Goal: Task Accomplishment & Management: Complete application form

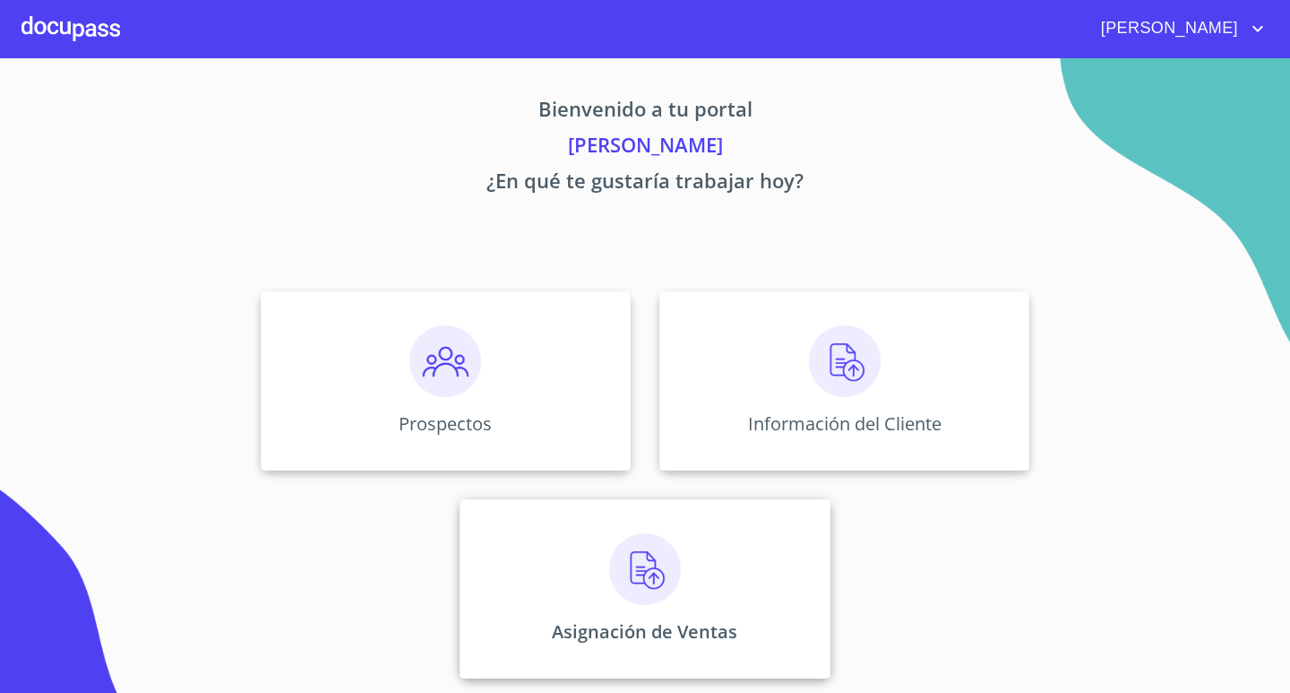
click at [579, 571] on div "Asignación de Ventas" at bounding box center [645, 588] width 370 height 179
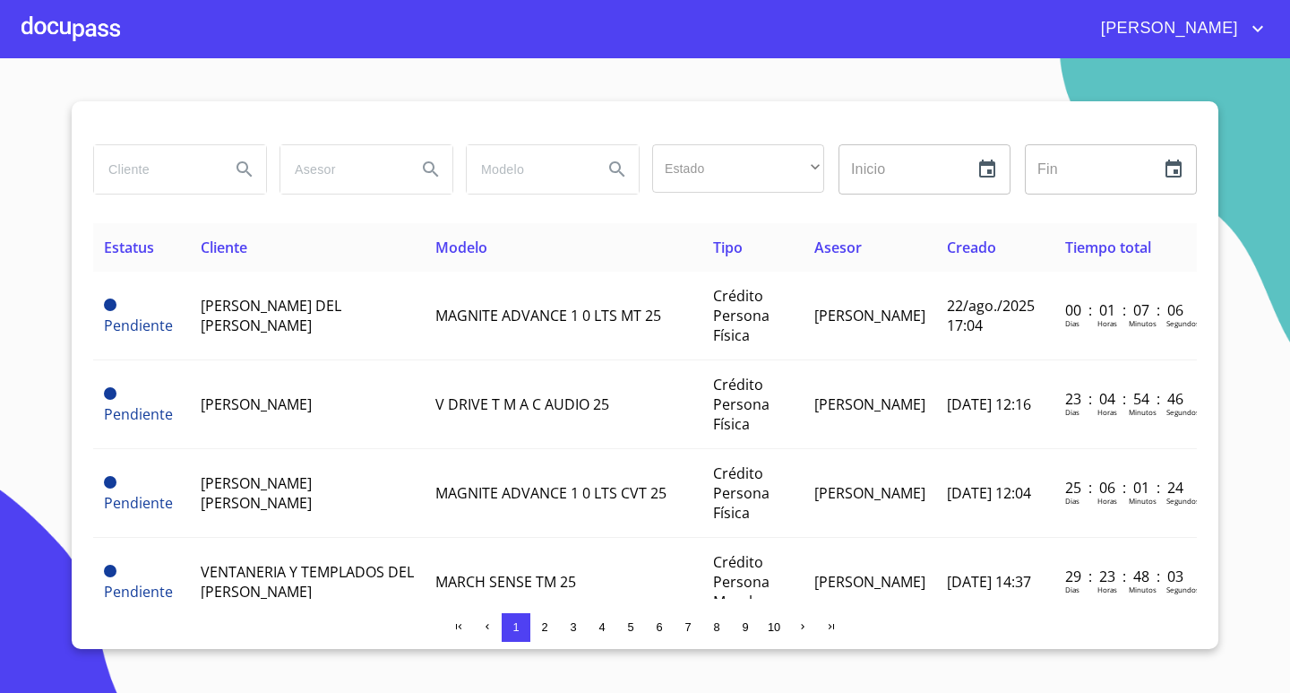
click at [188, 168] on input "search" at bounding box center [155, 169] width 122 height 48
type input "esmeral"
click at [75, 33] on div at bounding box center [71, 28] width 99 height 57
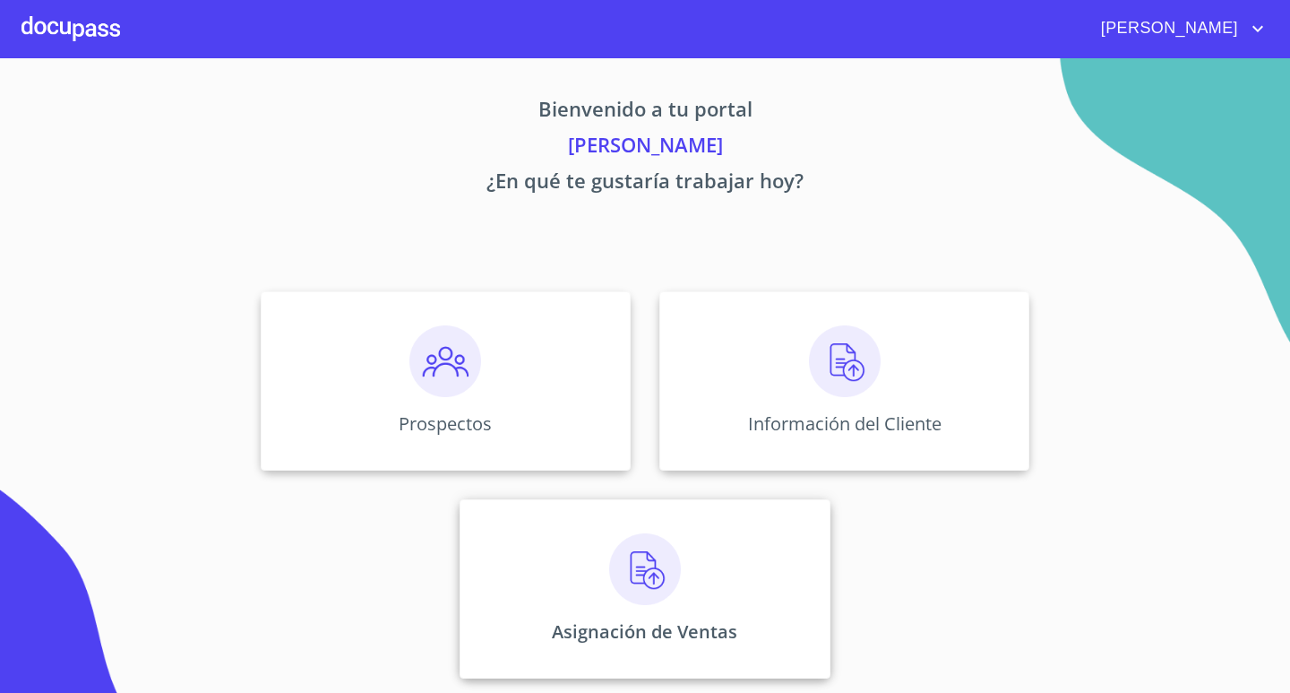
click at [619, 630] on p "Asignación de Ventas" at bounding box center [645, 631] width 186 height 24
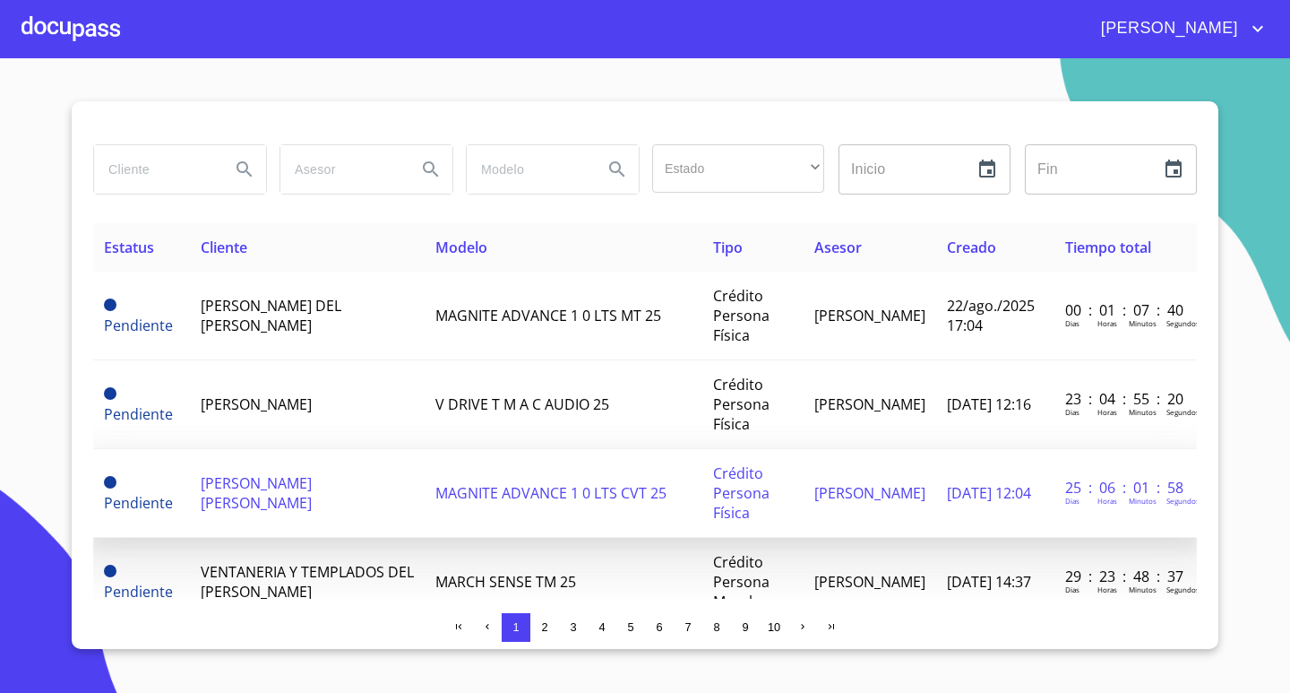
click at [321, 498] on td "[PERSON_NAME] [PERSON_NAME]" at bounding box center [307, 493] width 235 height 89
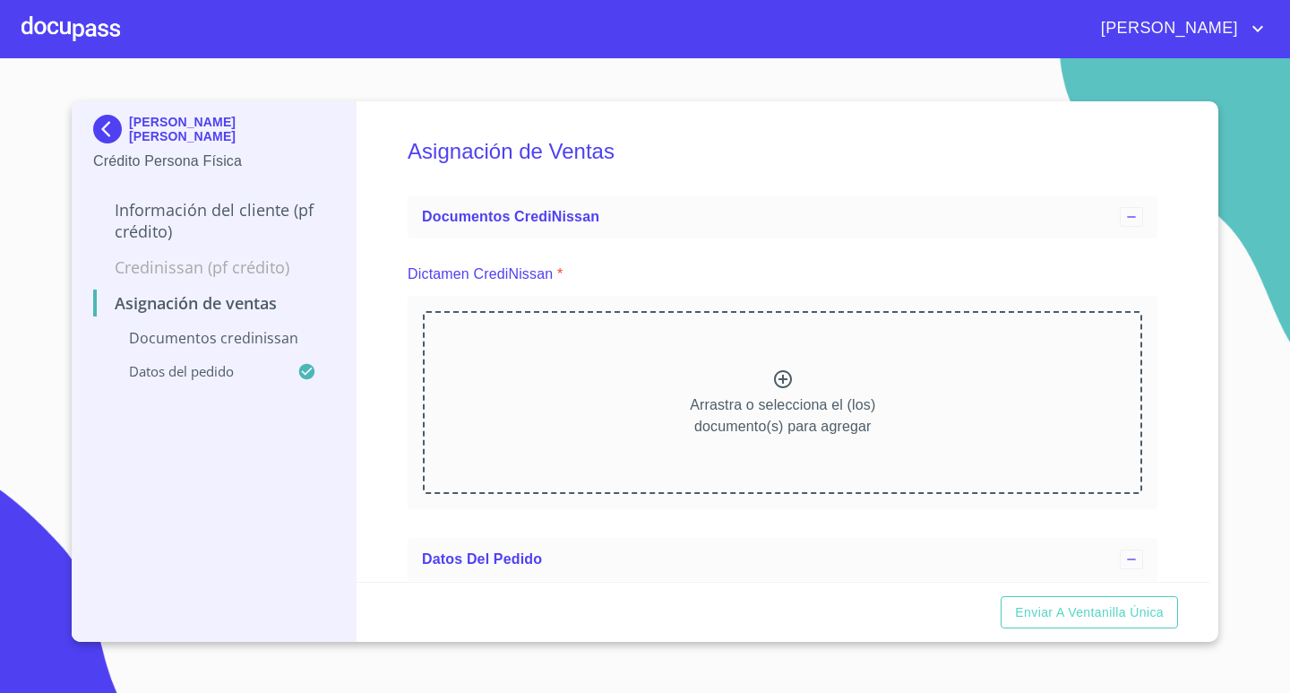
click at [888, 397] on div "Arrastra o selecciona el (los) documento(s) para agregar" at bounding box center [783, 402] width 720 height 183
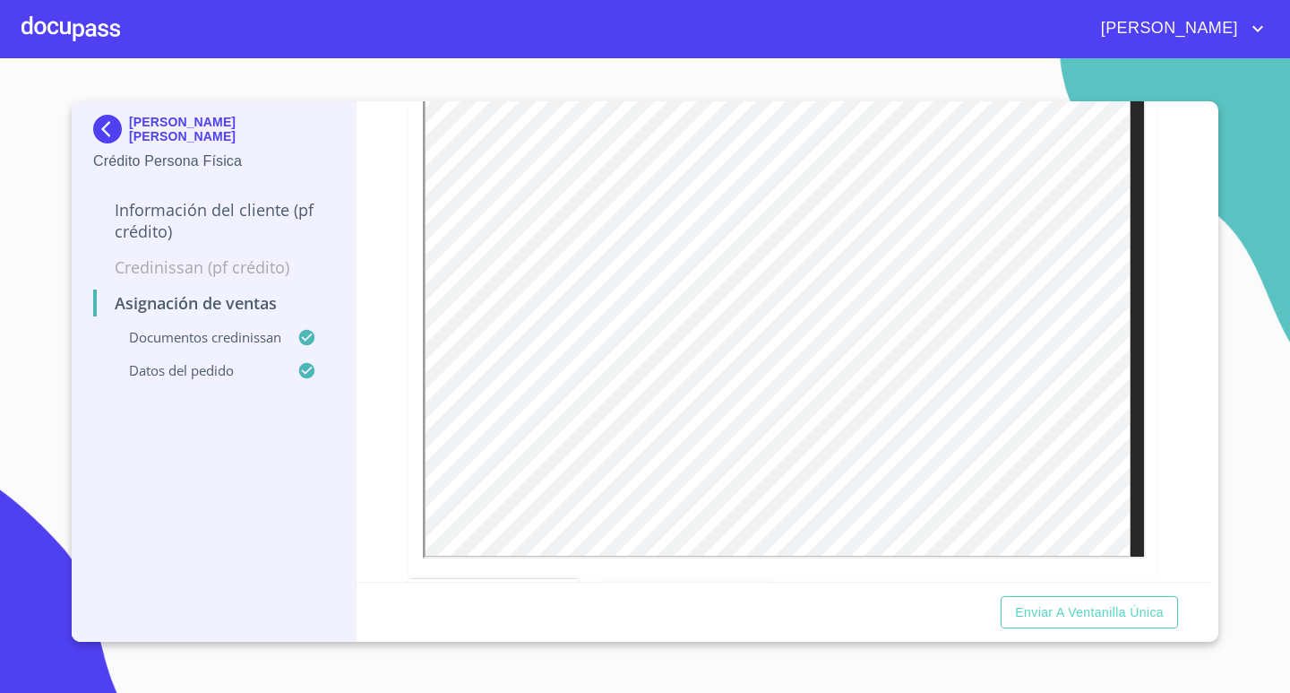
scroll to position [448, 0]
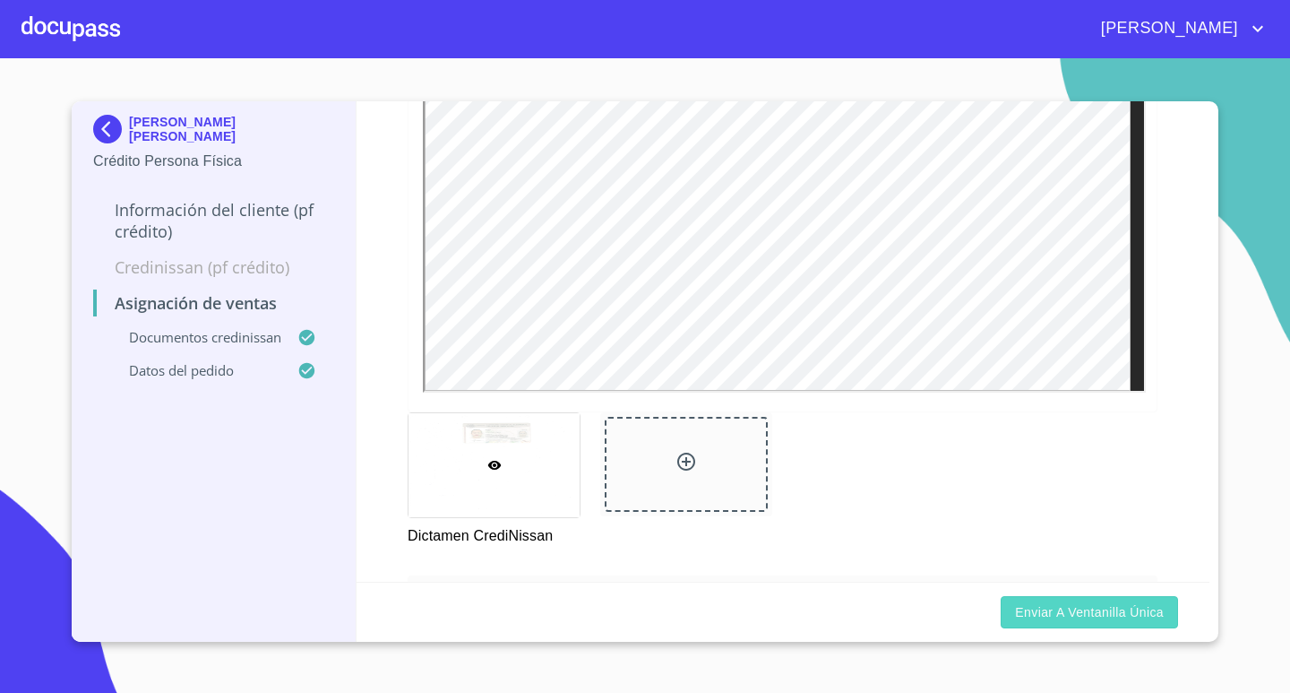
click at [1137, 610] on span "Enviar a Ventanilla única" at bounding box center [1089, 612] width 149 height 22
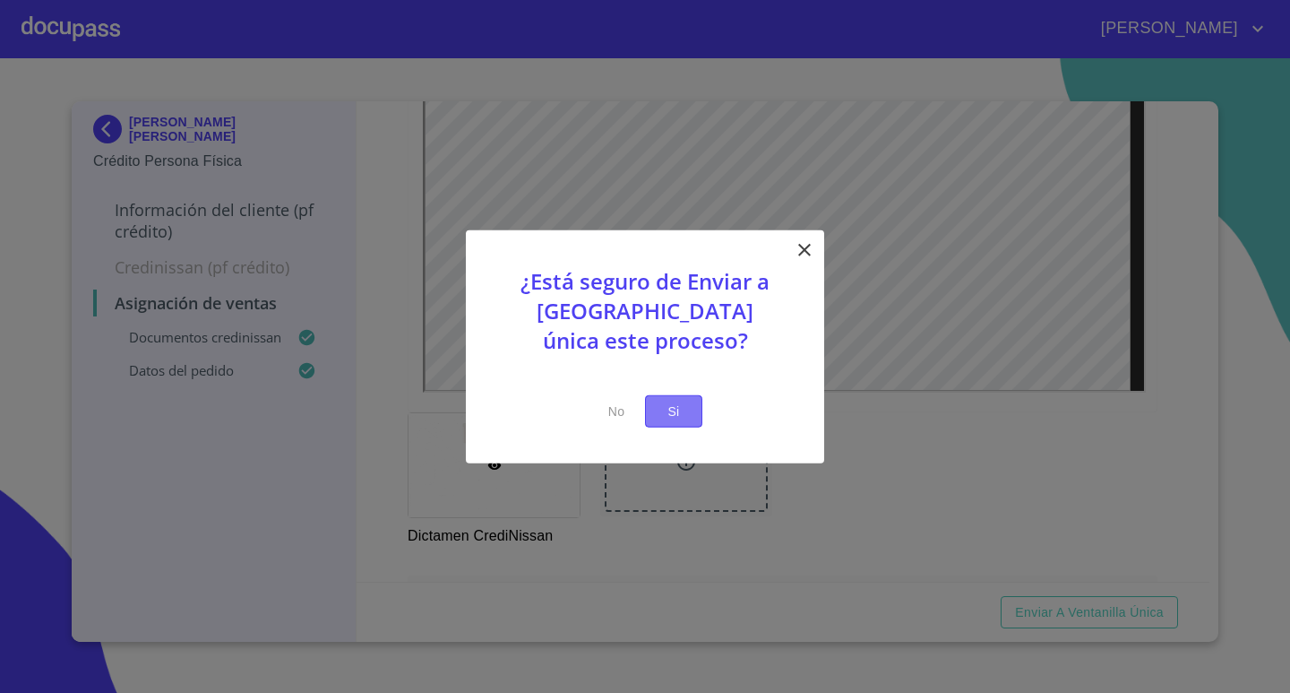
click at [685, 413] on span "Si" at bounding box center [674, 411] width 29 height 22
